Goal: Navigation & Orientation: Find specific page/section

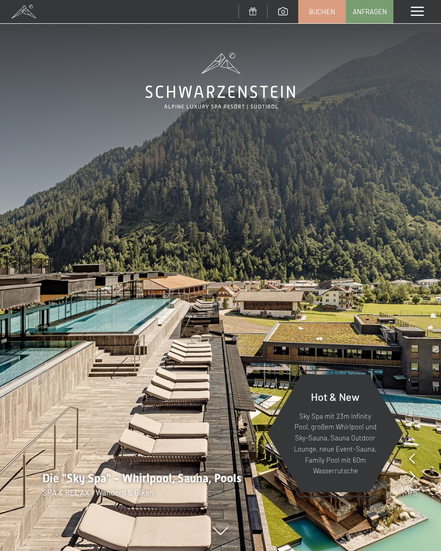
click at [409, 16] on div "Menü" at bounding box center [418, 11] width 48 height 23
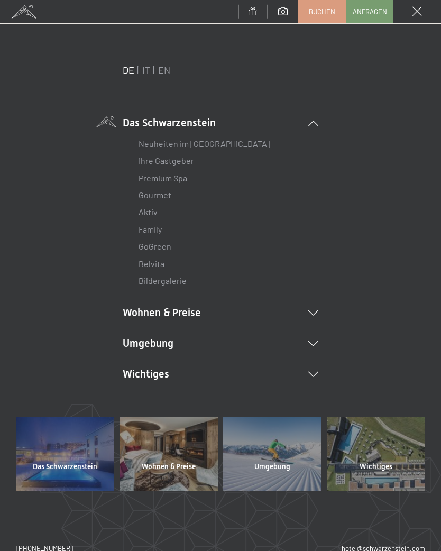
click at [308, 346] on li "Umgebung Das Ahrntal Ski & Winter Skifahren Skischule Wandern & Sommer Wandern …" at bounding box center [221, 343] width 196 height 15
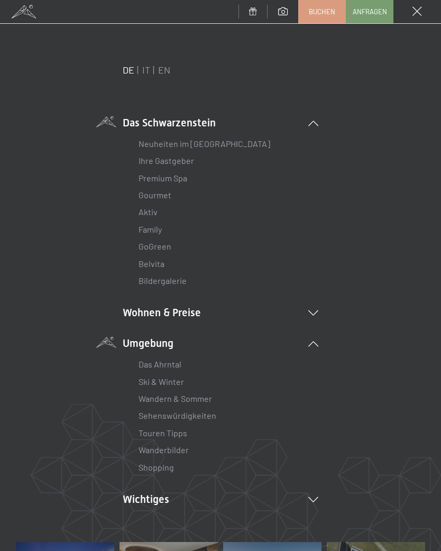
click at [162, 445] on link "Wanderbilder" at bounding box center [164, 450] width 50 height 10
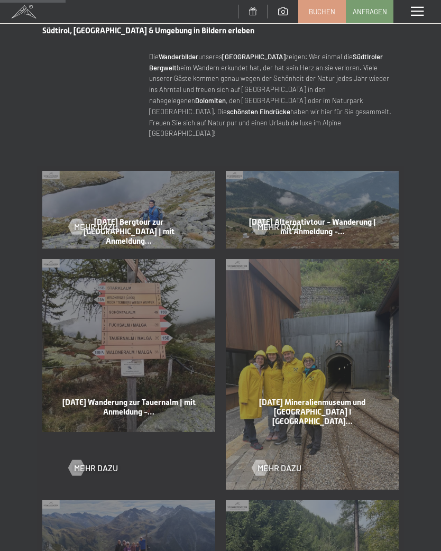
scroll to position [404, 0]
click at [416, 13] on span at bounding box center [417, 12] width 13 height 10
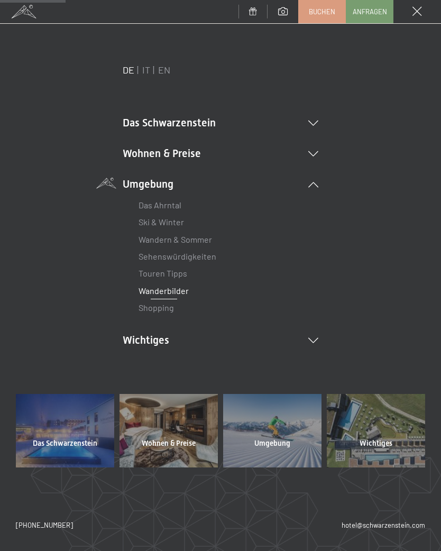
click at [316, 338] on icon at bounding box center [314, 340] width 10 height 5
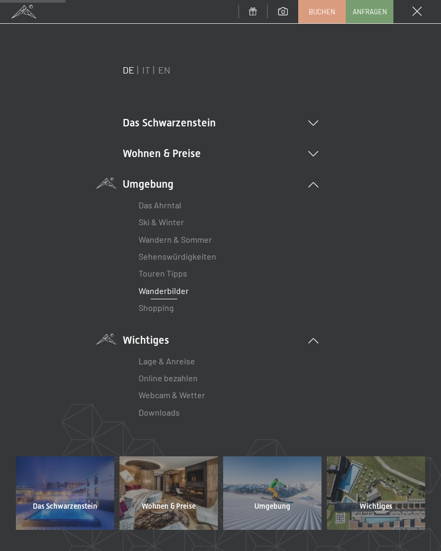
click at [200, 396] on link "Webcam & Wetter" at bounding box center [172, 395] width 67 height 10
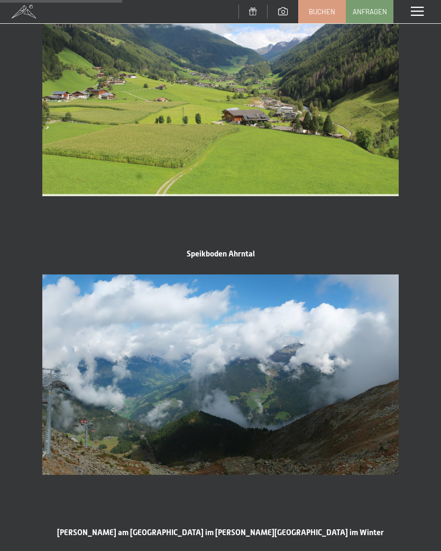
scroll to position [641, 0]
